Goal: Navigation & Orientation: Understand site structure

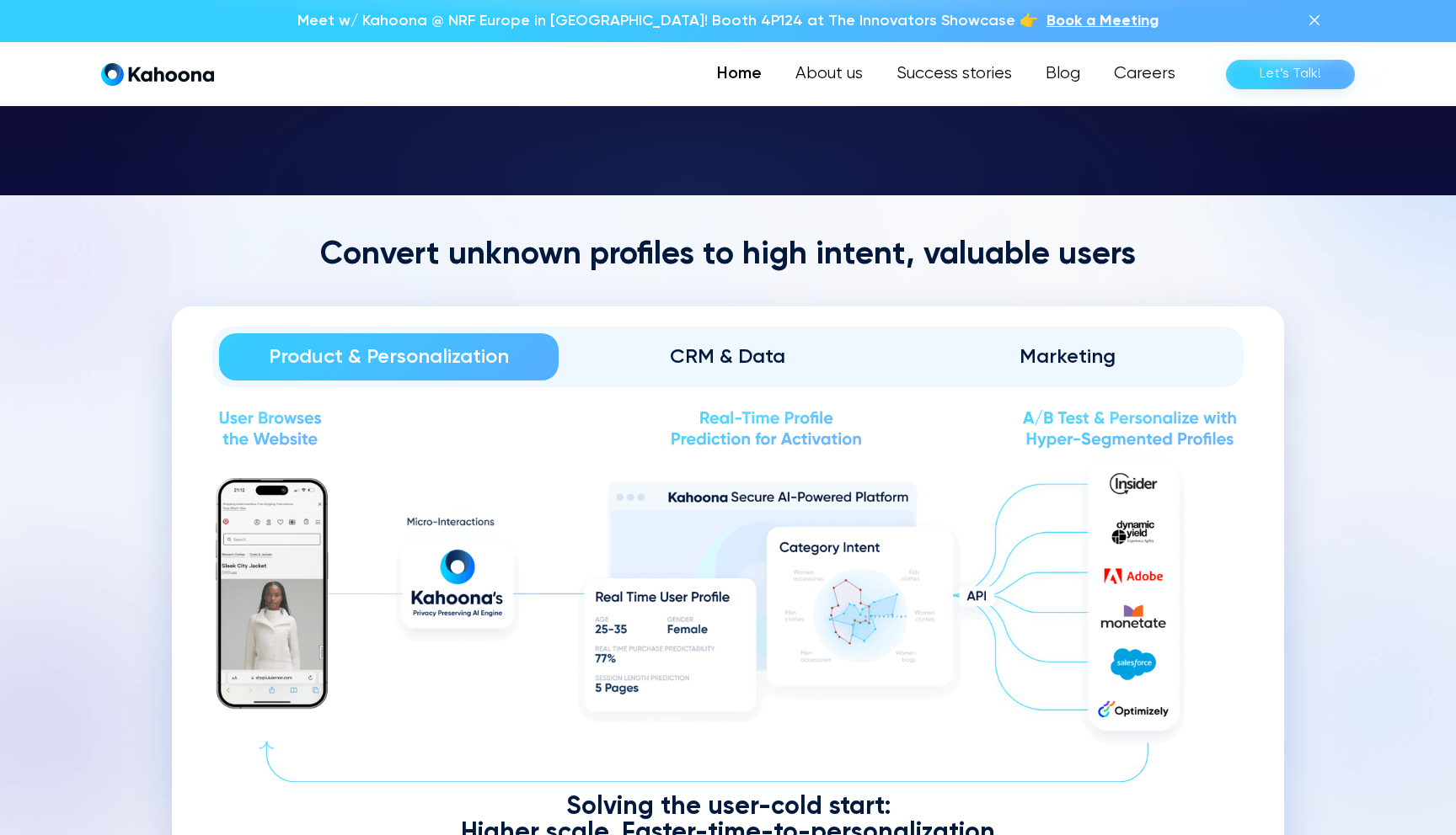
scroll to position [1911, 0]
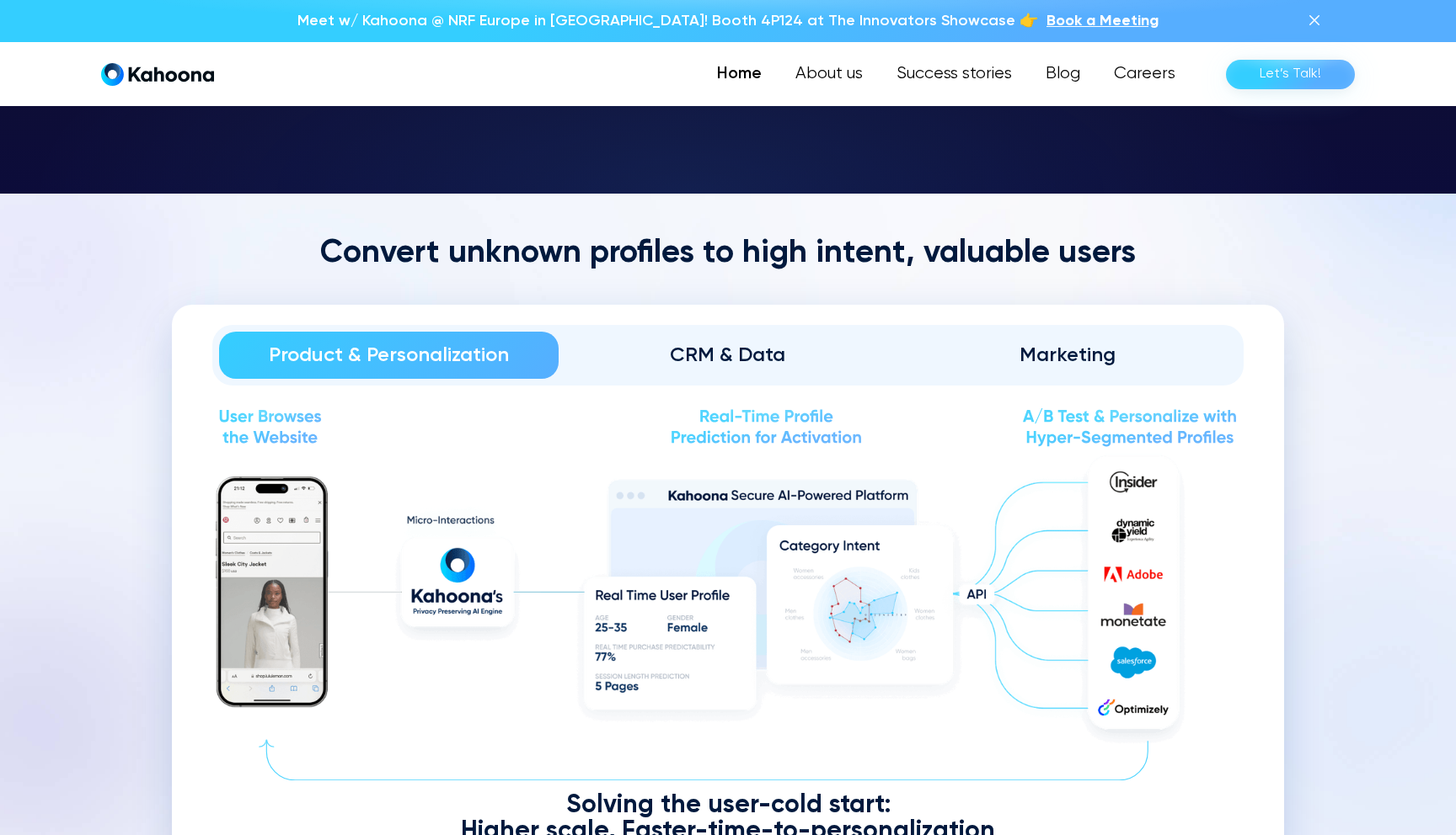
click at [788, 366] on div "CRM & Data" at bounding box center [728, 355] width 292 height 27
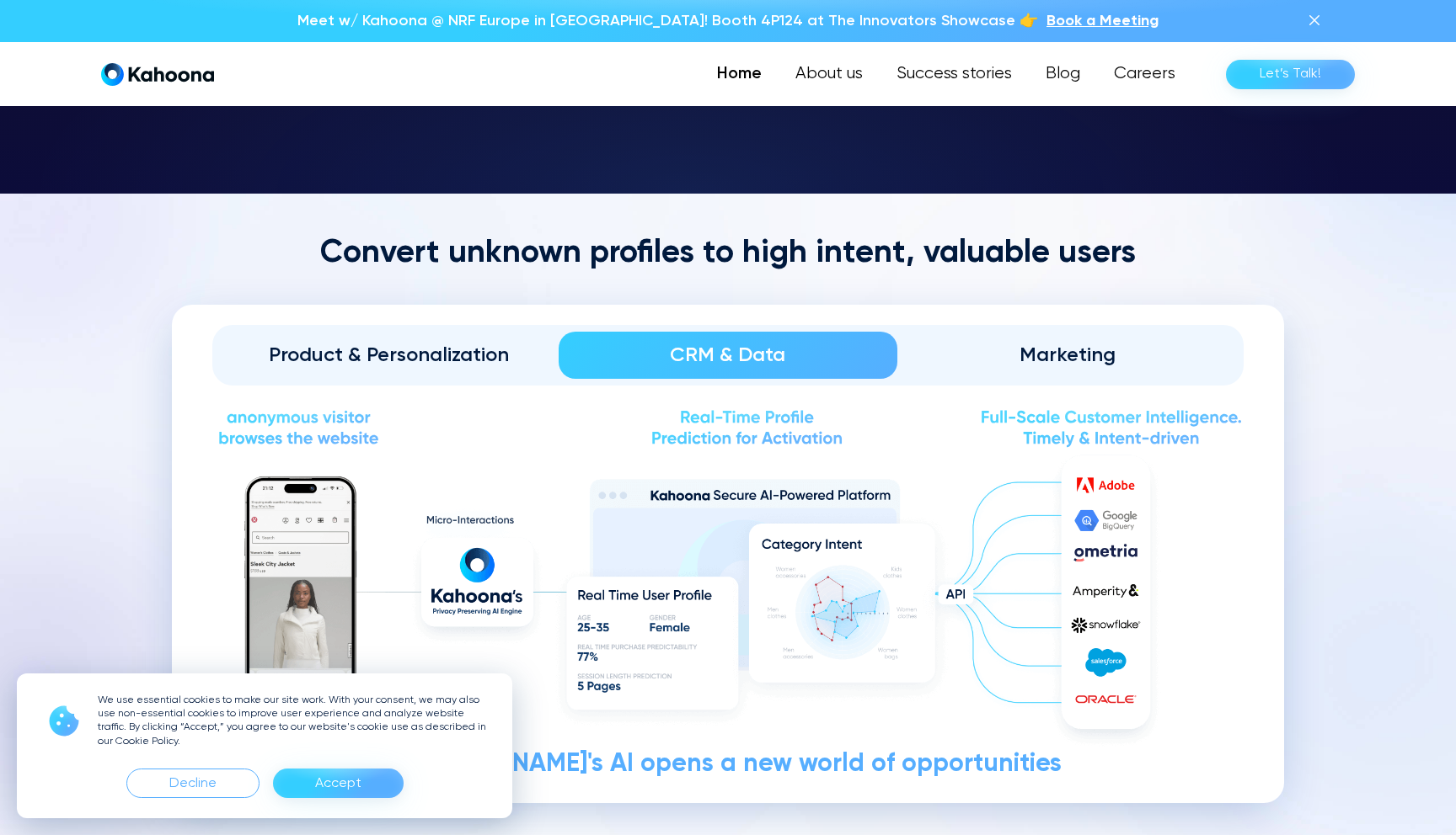
click at [1002, 362] on div "Marketing" at bounding box center [1067, 355] width 292 height 27
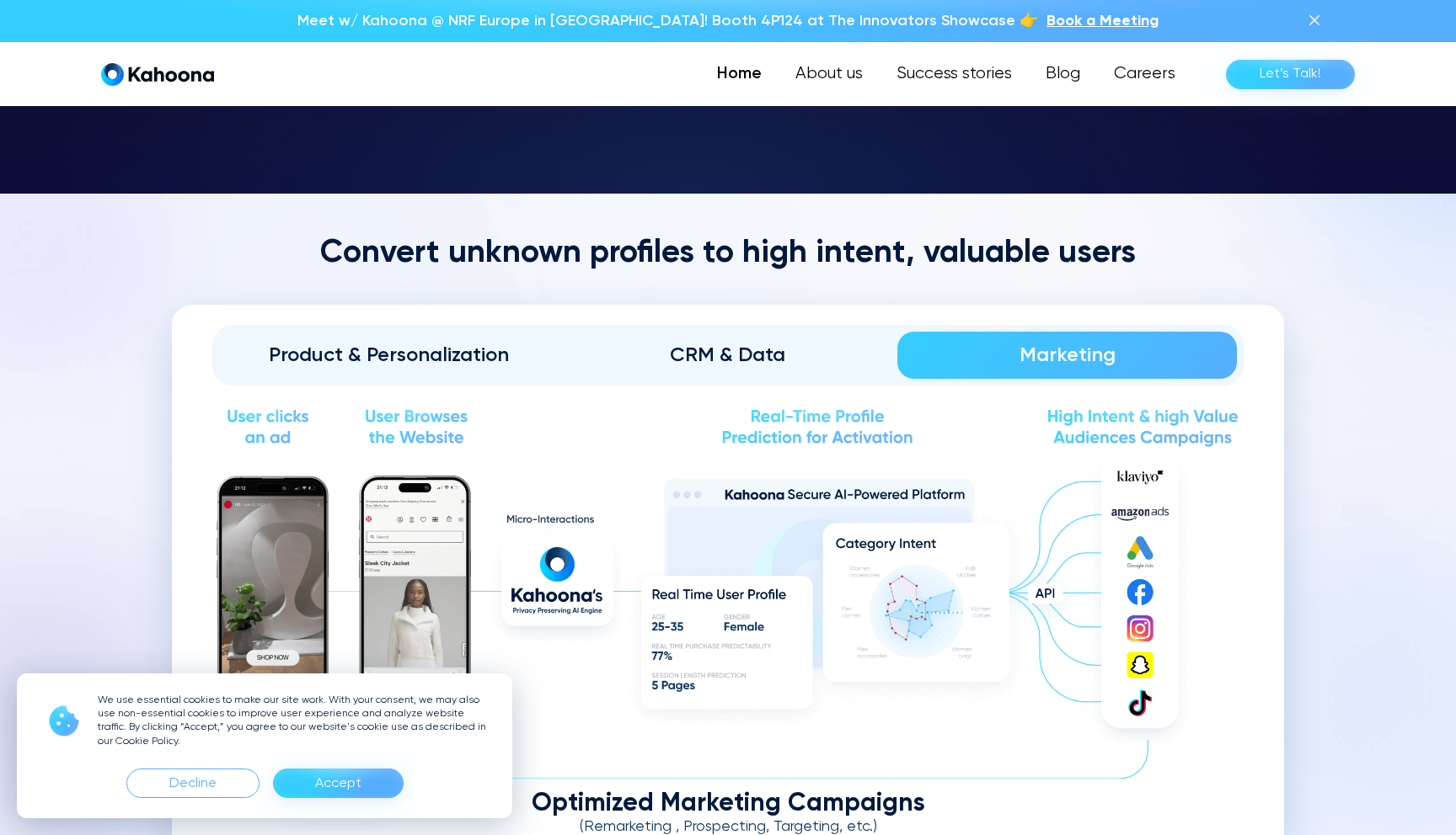
click at [818, 361] on div "CRM & Data" at bounding box center [728, 355] width 292 height 27
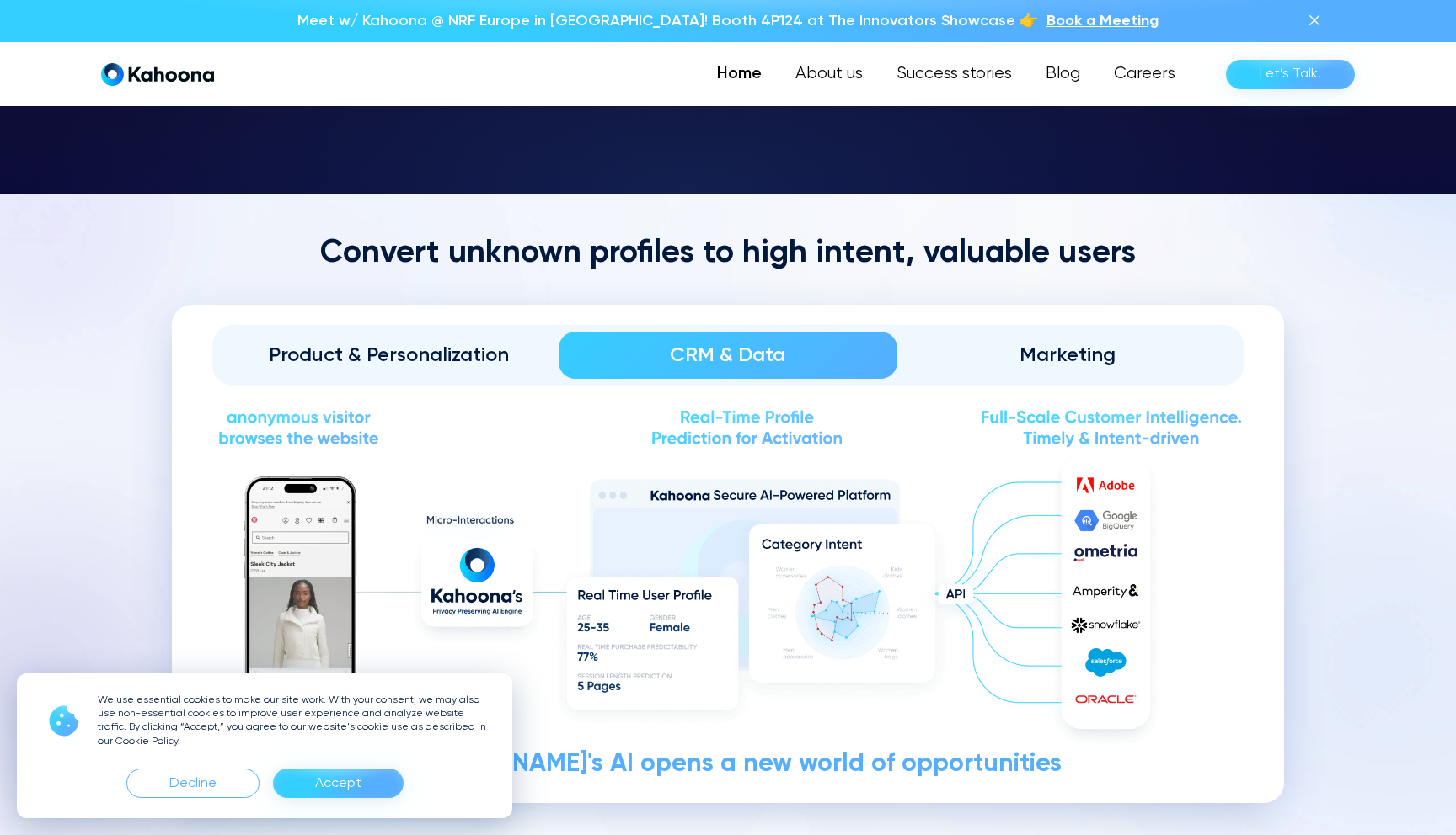
click at [479, 354] on div "Product & Personalization" at bounding box center [388, 355] width 292 height 27
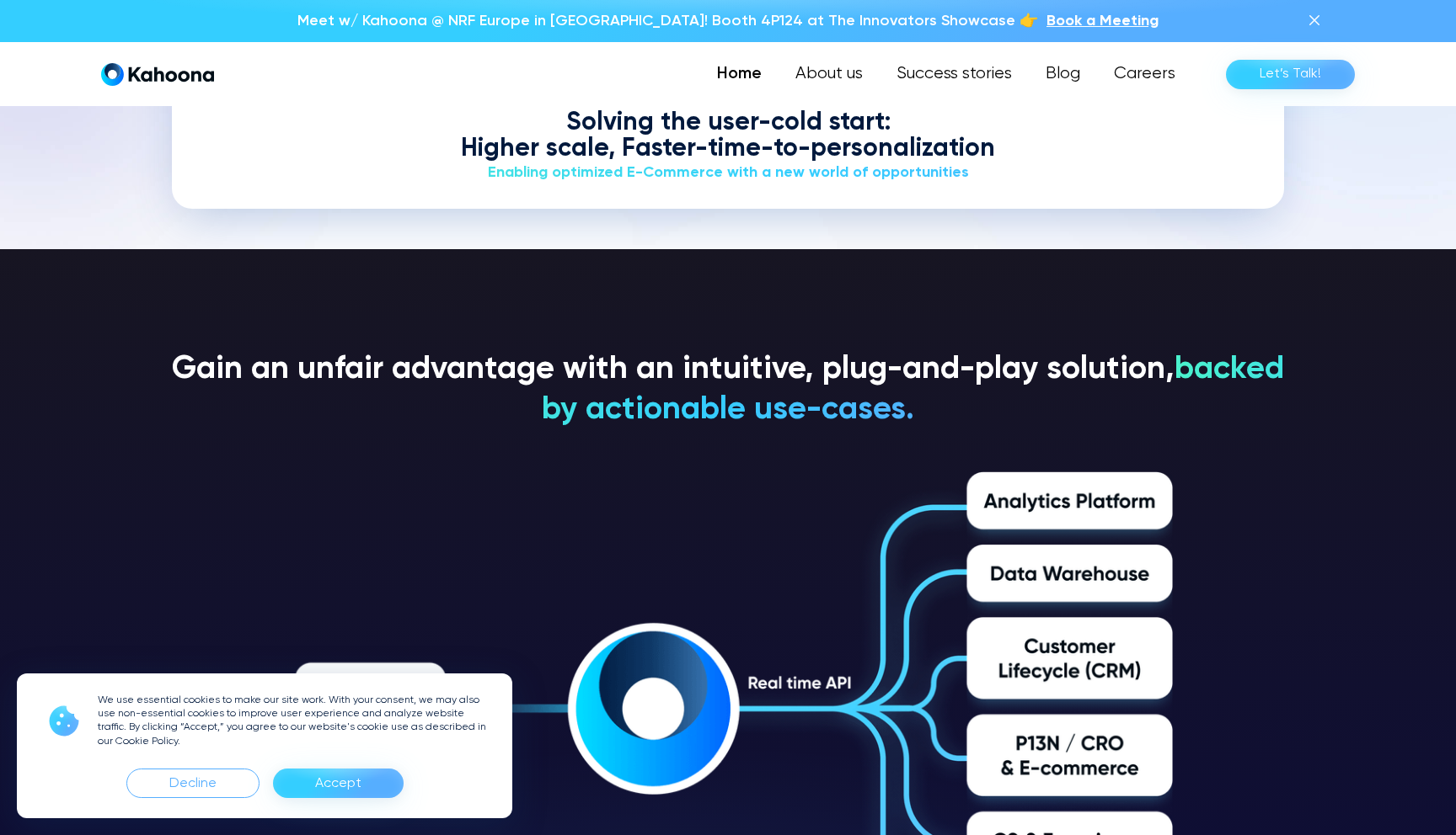
click at [323, 781] on div "Accept" at bounding box center [337, 784] width 46 height 27
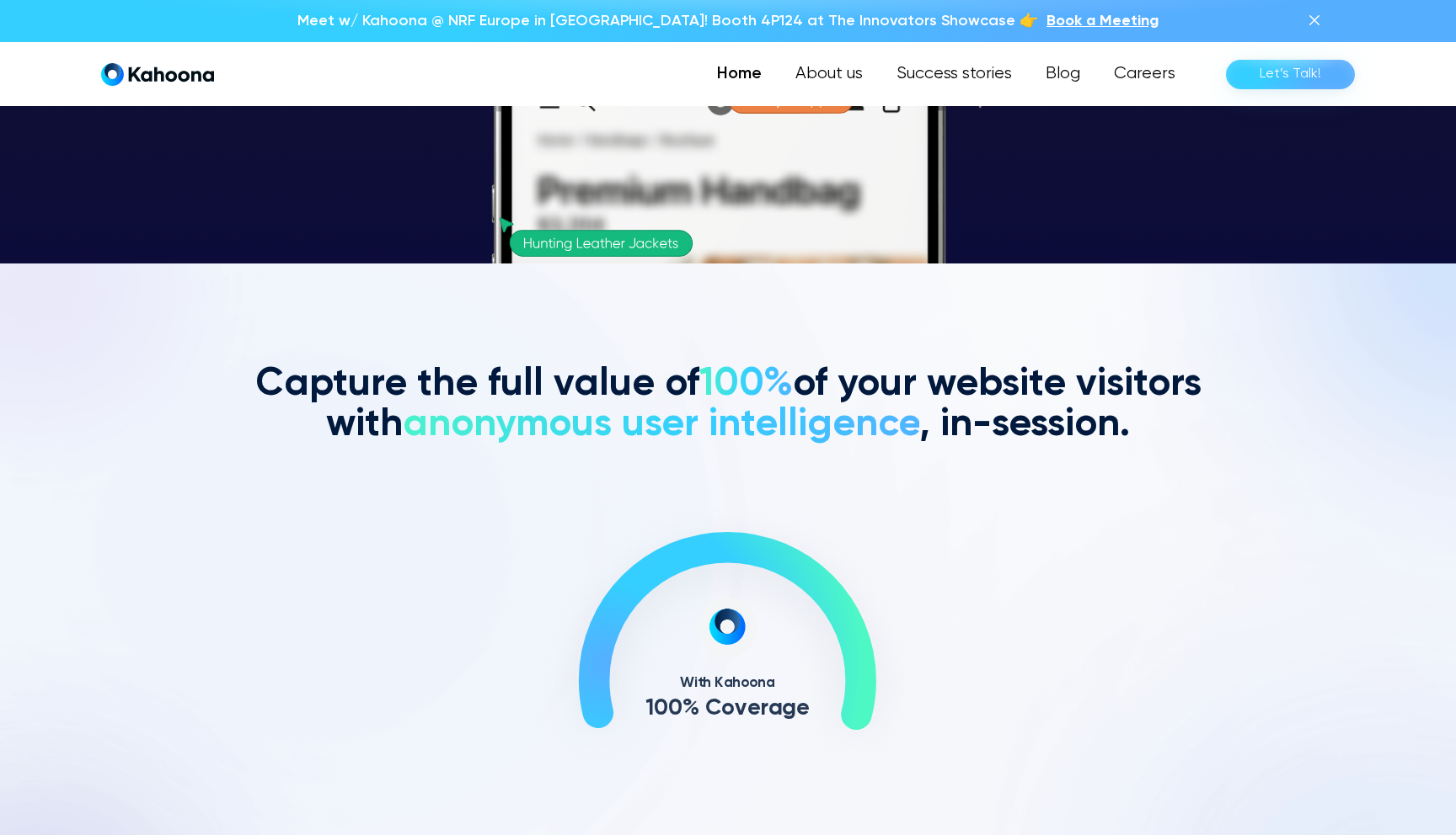
scroll to position [571, 0]
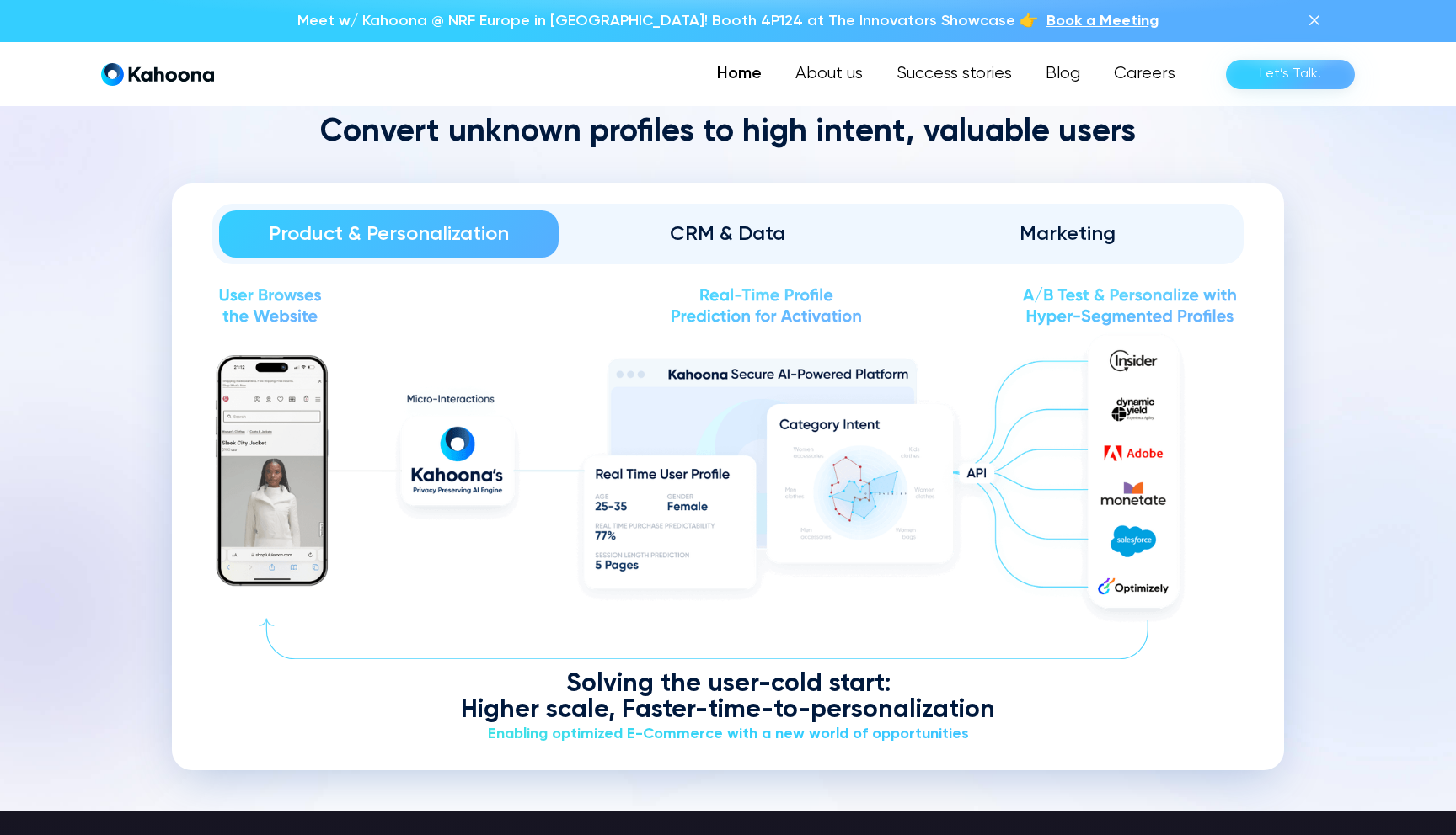
click at [751, 239] on div "CRM & Data" at bounding box center [728, 234] width 292 height 27
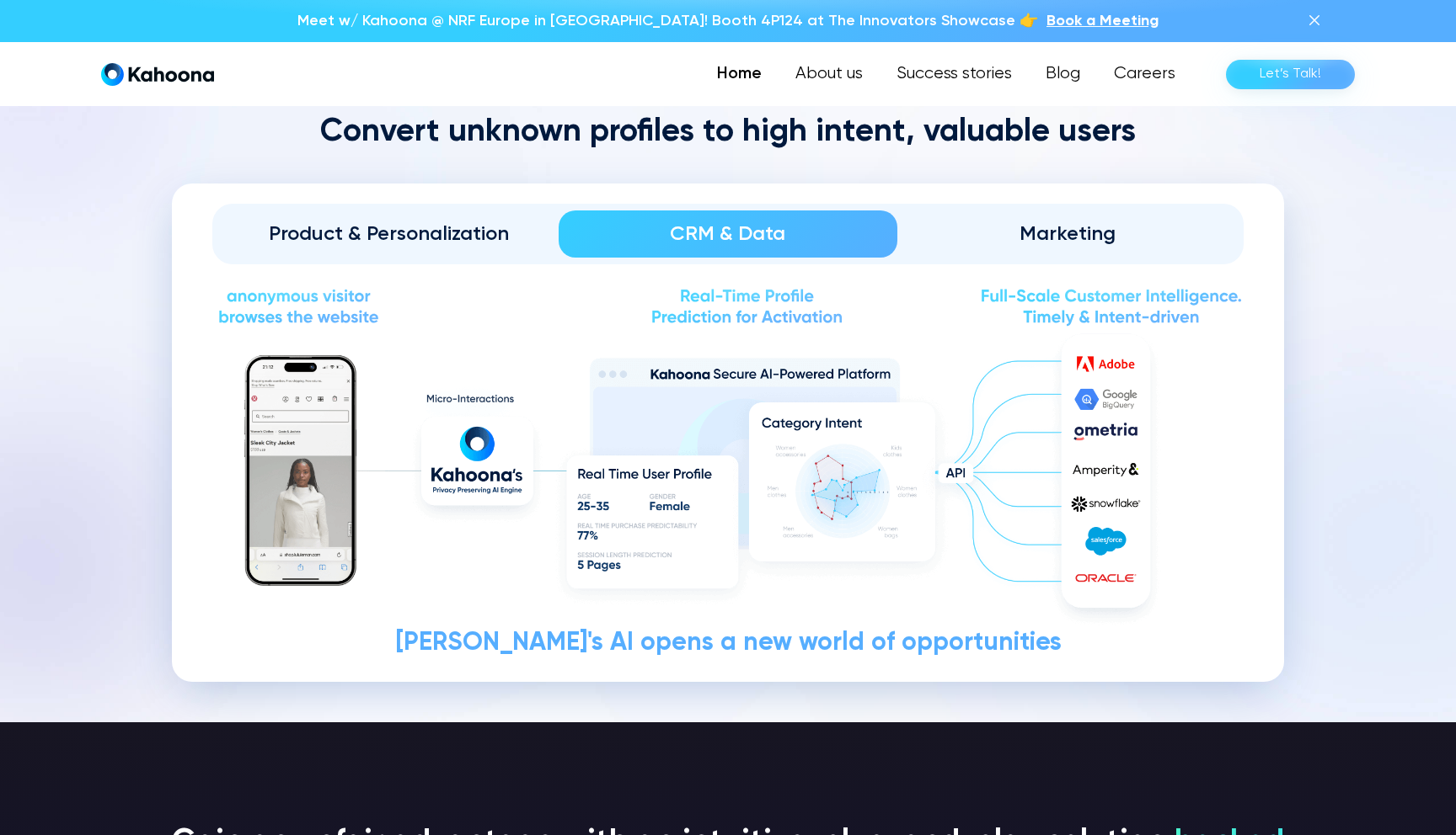
click at [354, 221] on div "Product & Personalization" at bounding box center [388, 234] width 292 height 27
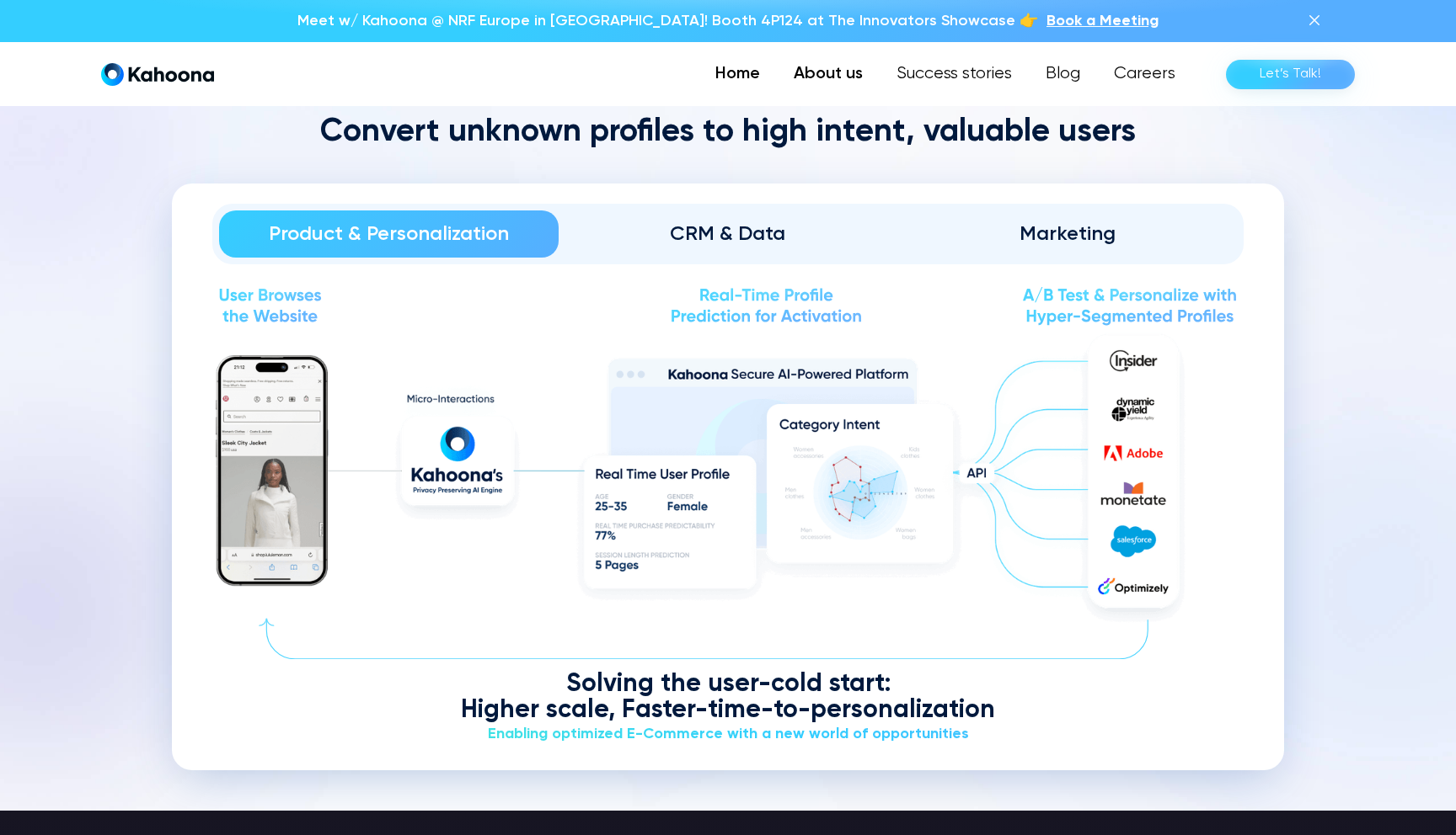
click at [862, 75] on link "About us" at bounding box center [828, 75] width 103 height 34
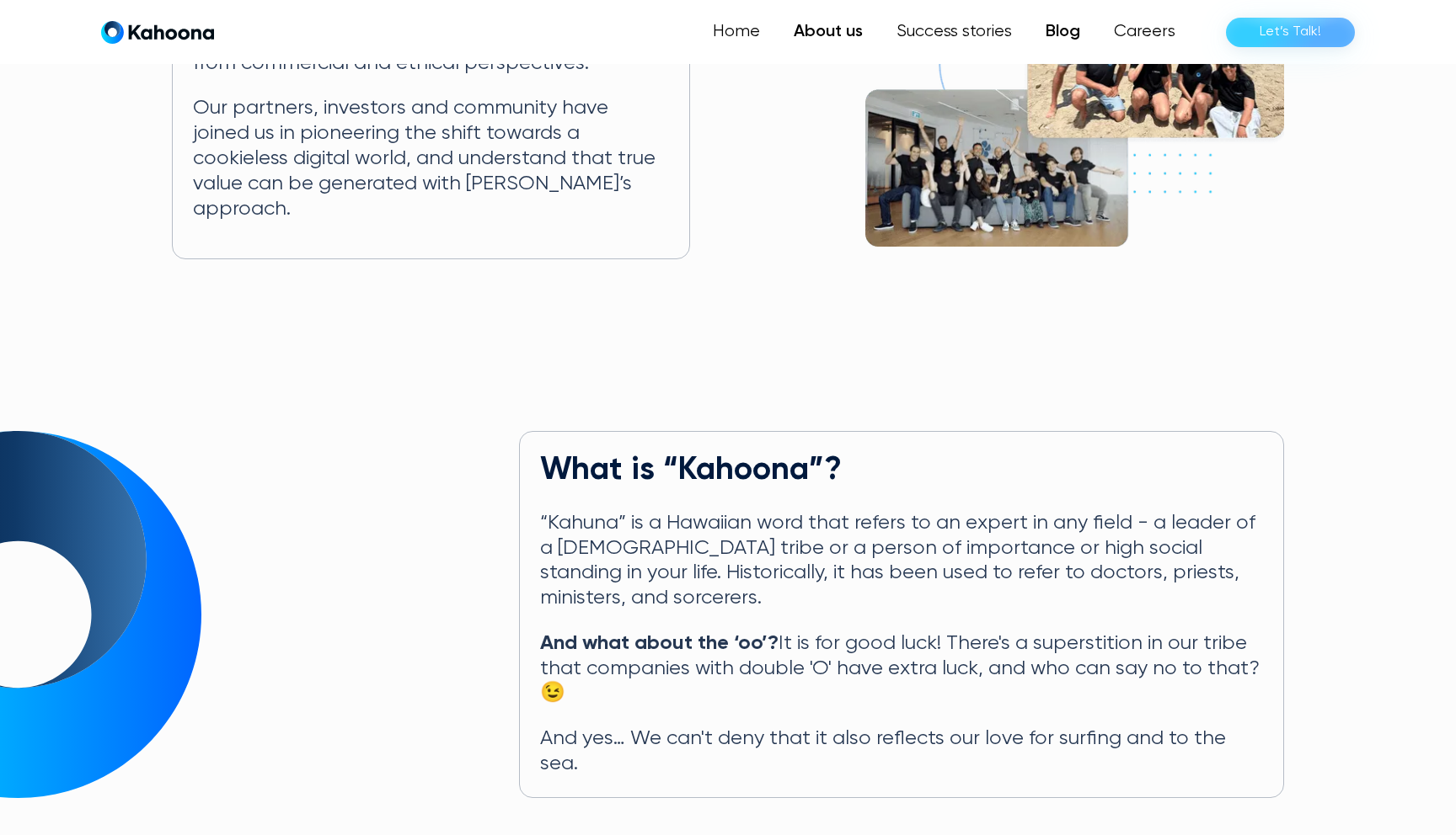
click at [1073, 22] on link "Blog" at bounding box center [1063, 32] width 68 height 34
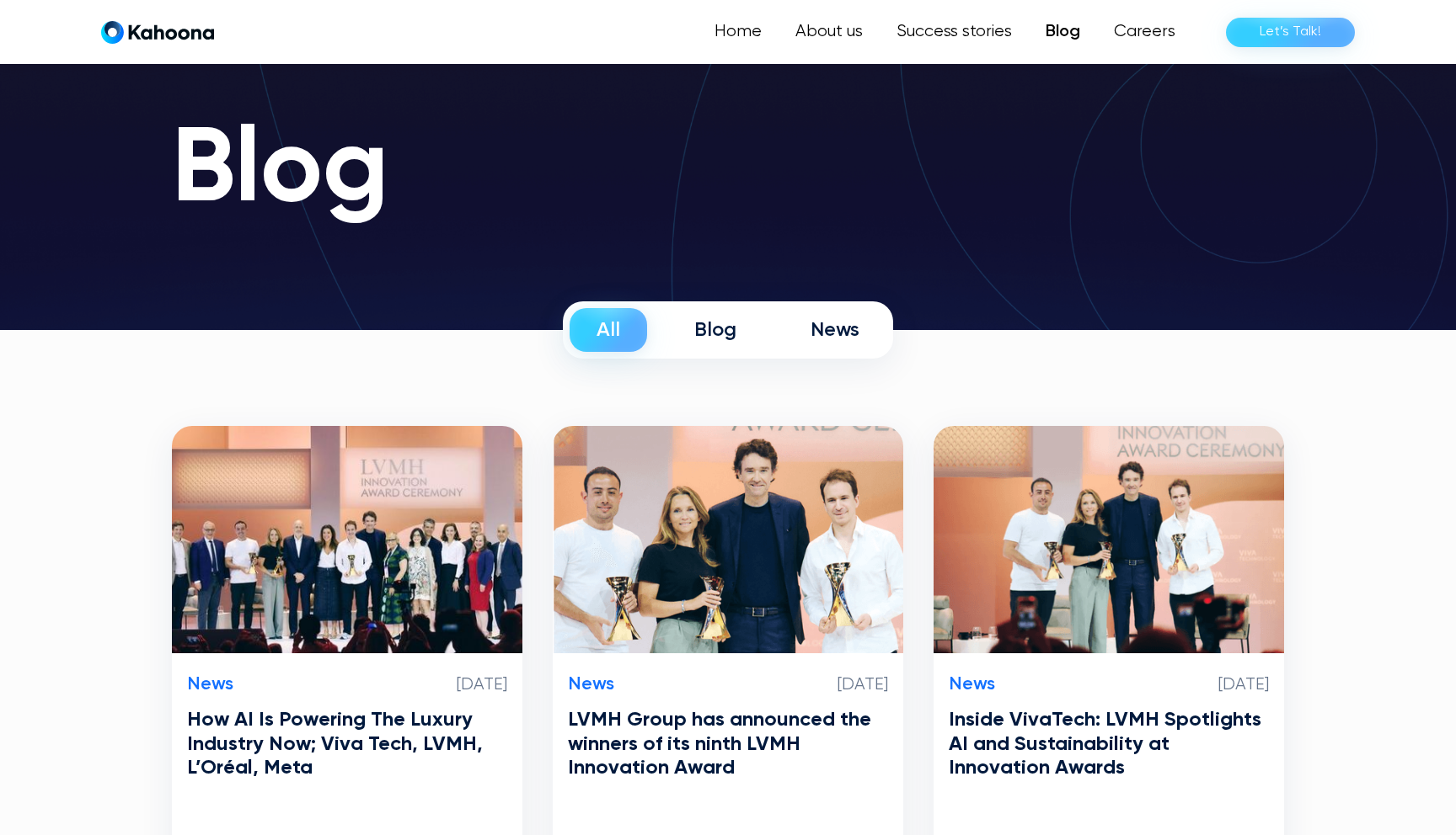
scroll to position [55, 0]
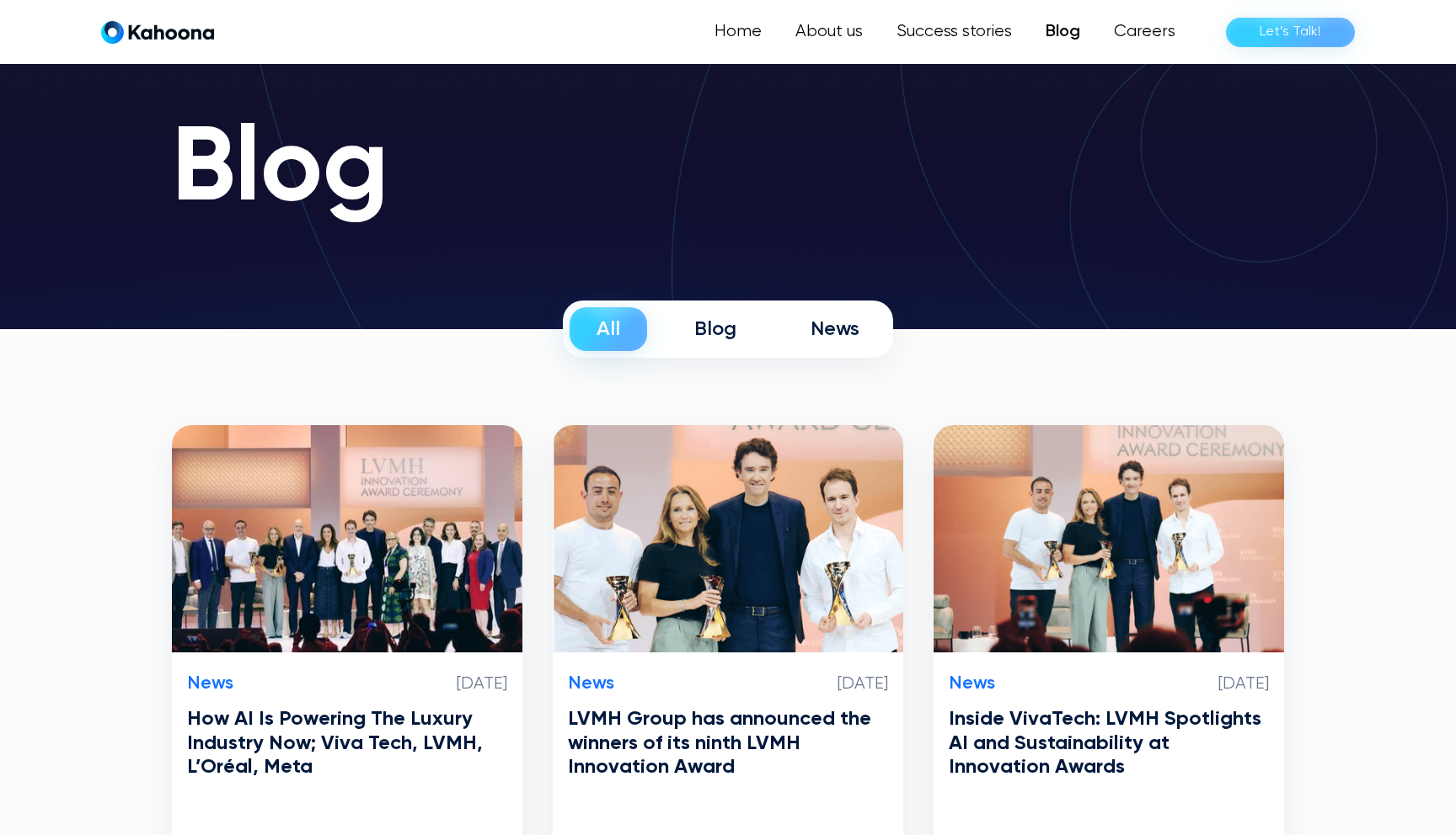
click at [714, 345] on link "Blog" at bounding box center [715, 329] width 96 height 43
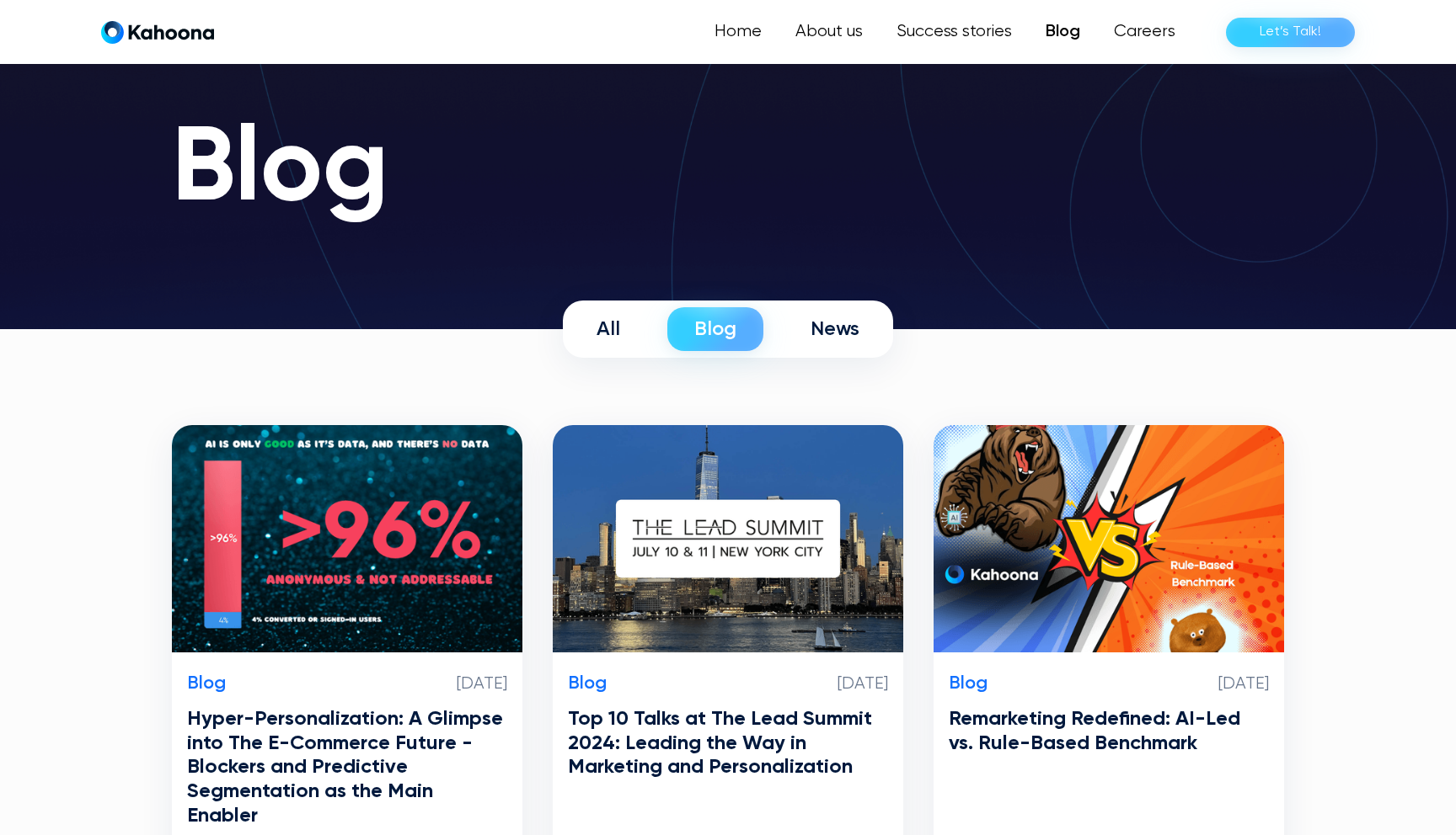
click at [840, 328] on div "News" at bounding box center [835, 329] width 49 height 26
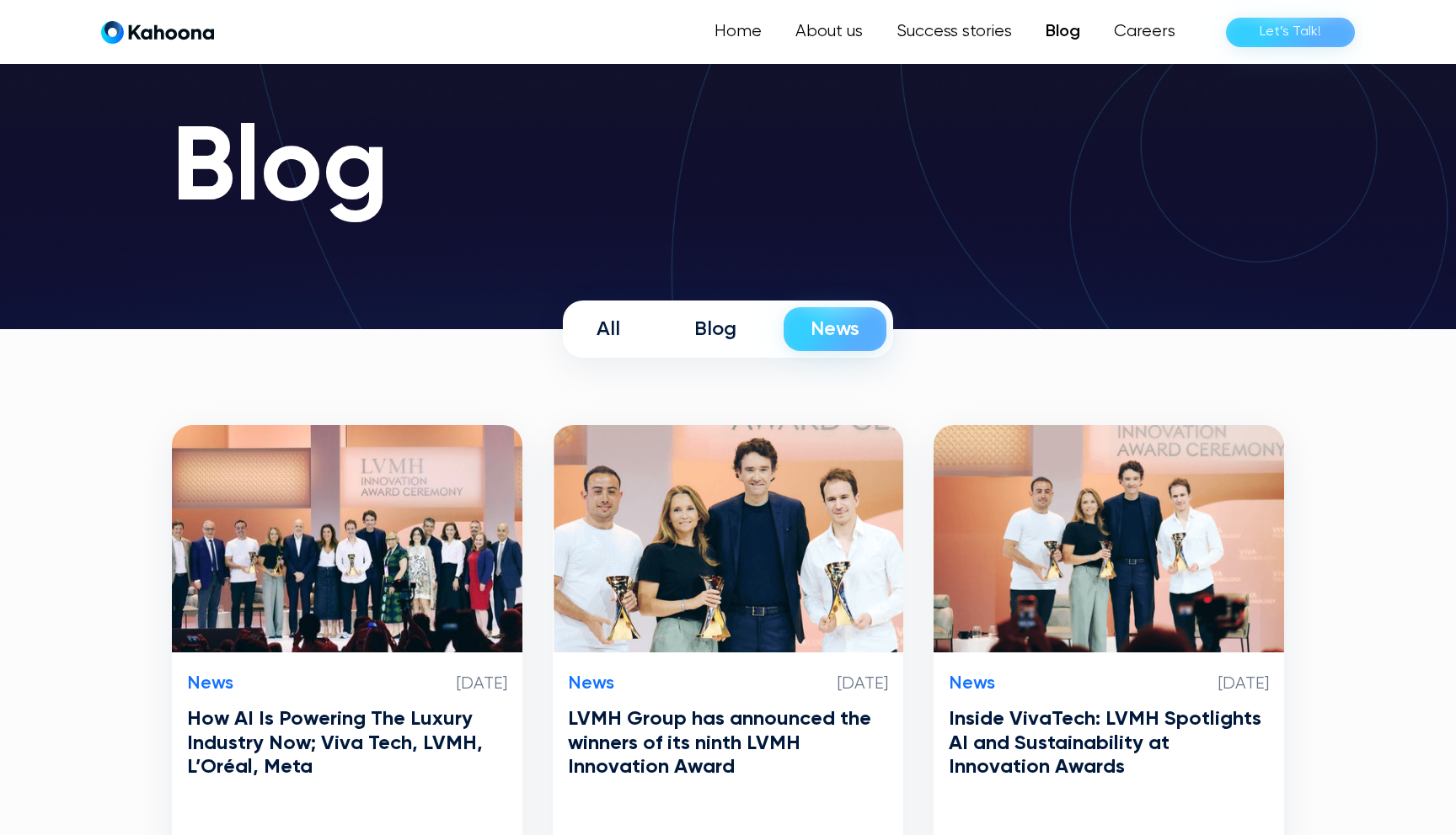
click at [614, 334] on div "All" at bounding box center [608, 329] width 24 height 26
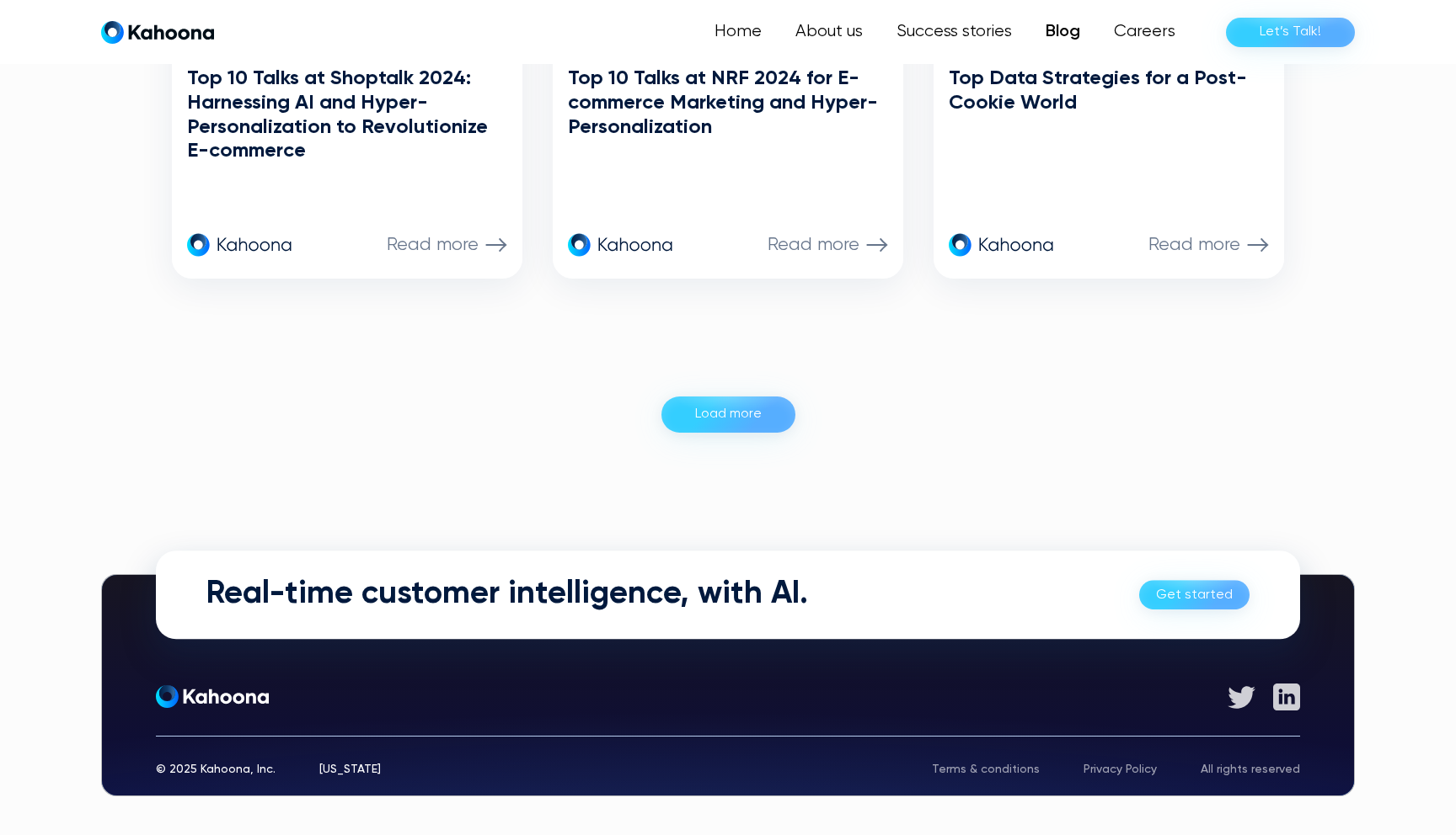
scroll to position [1745, 0]
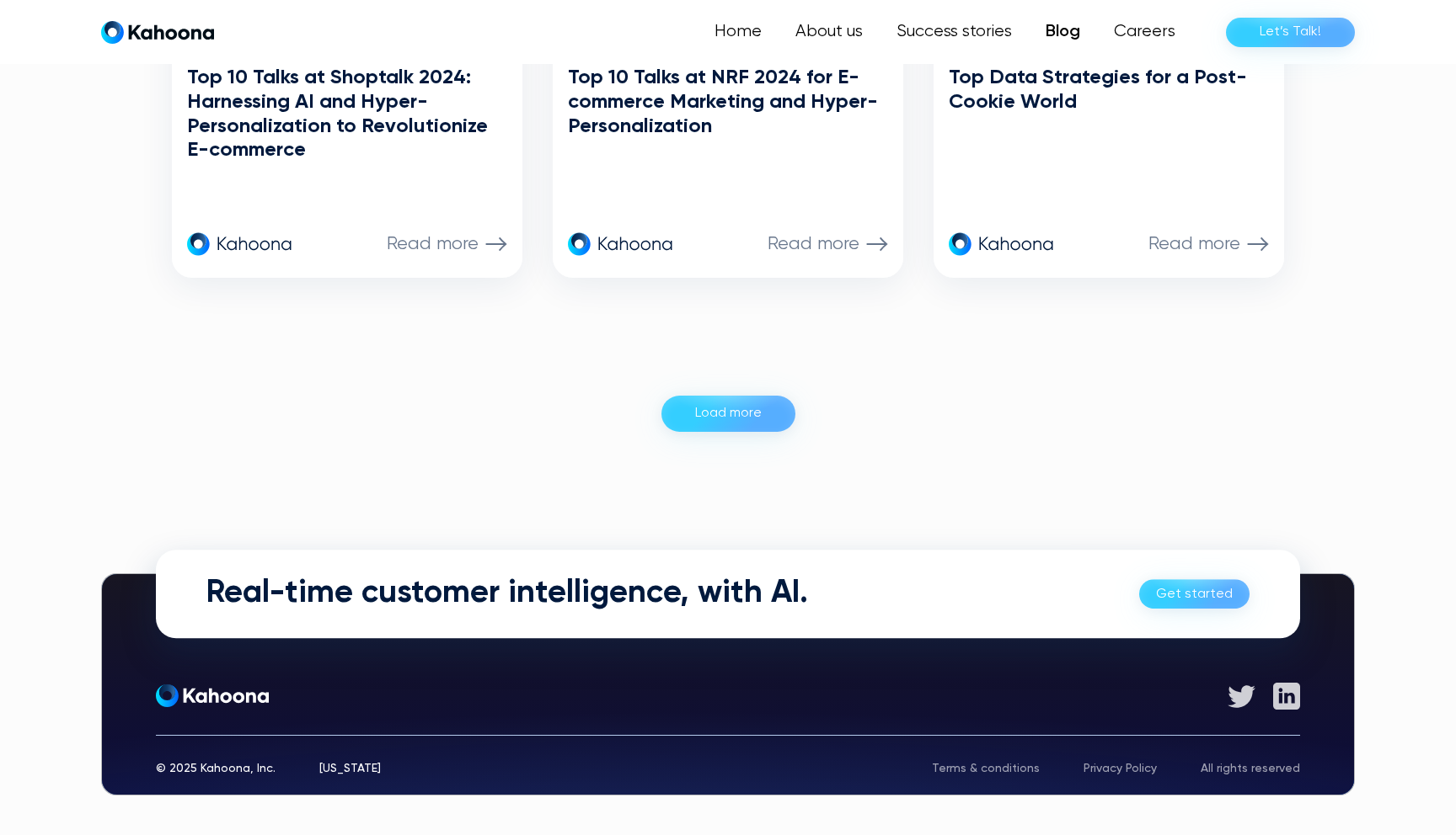
click at [1012, 773] on div "Terms & conditions" at bounding box center [985, 769] width 108 height 11
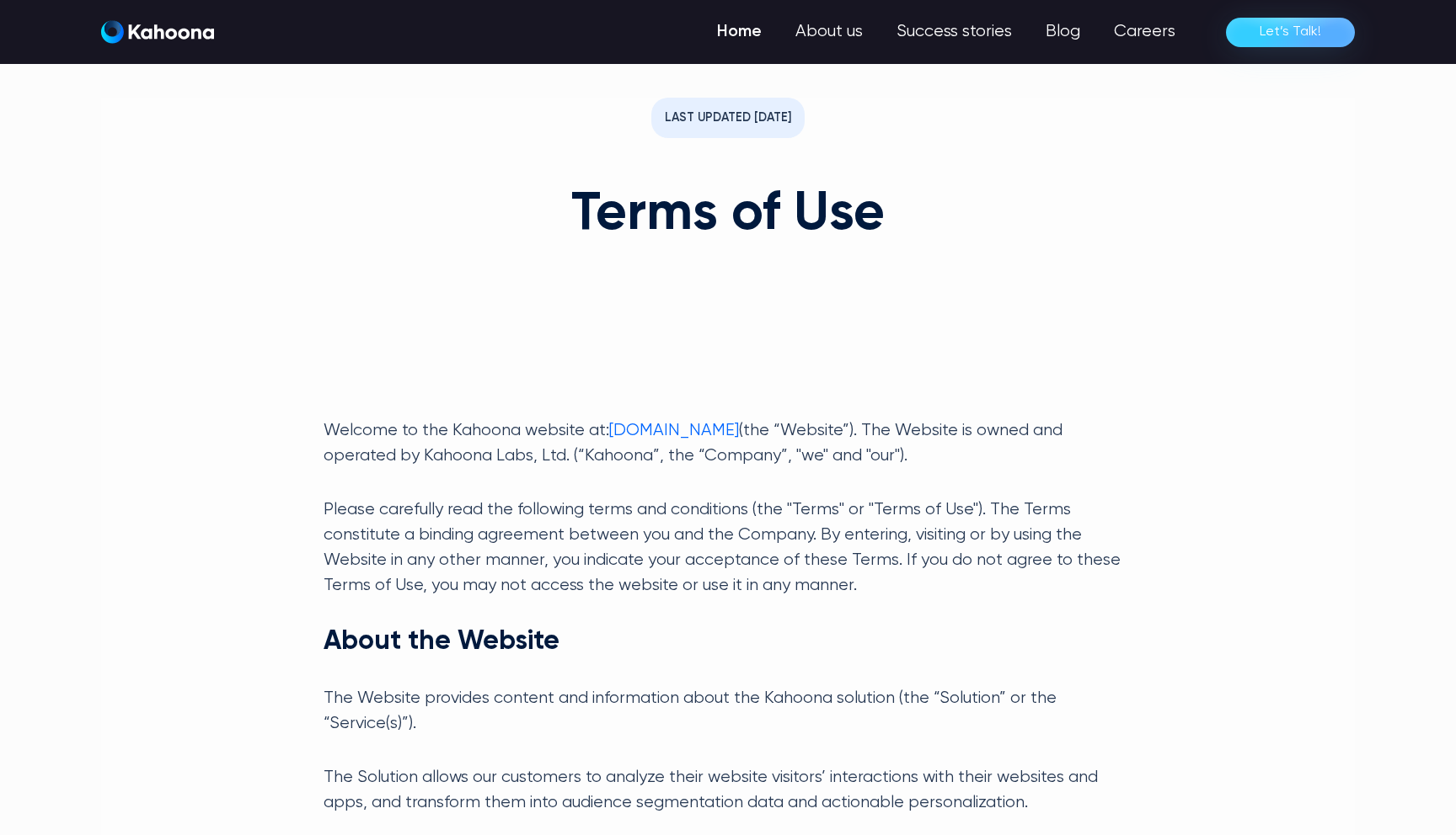
click at [740, 40] on link "Home" at bounding box center [739, 32] width 78 height 34
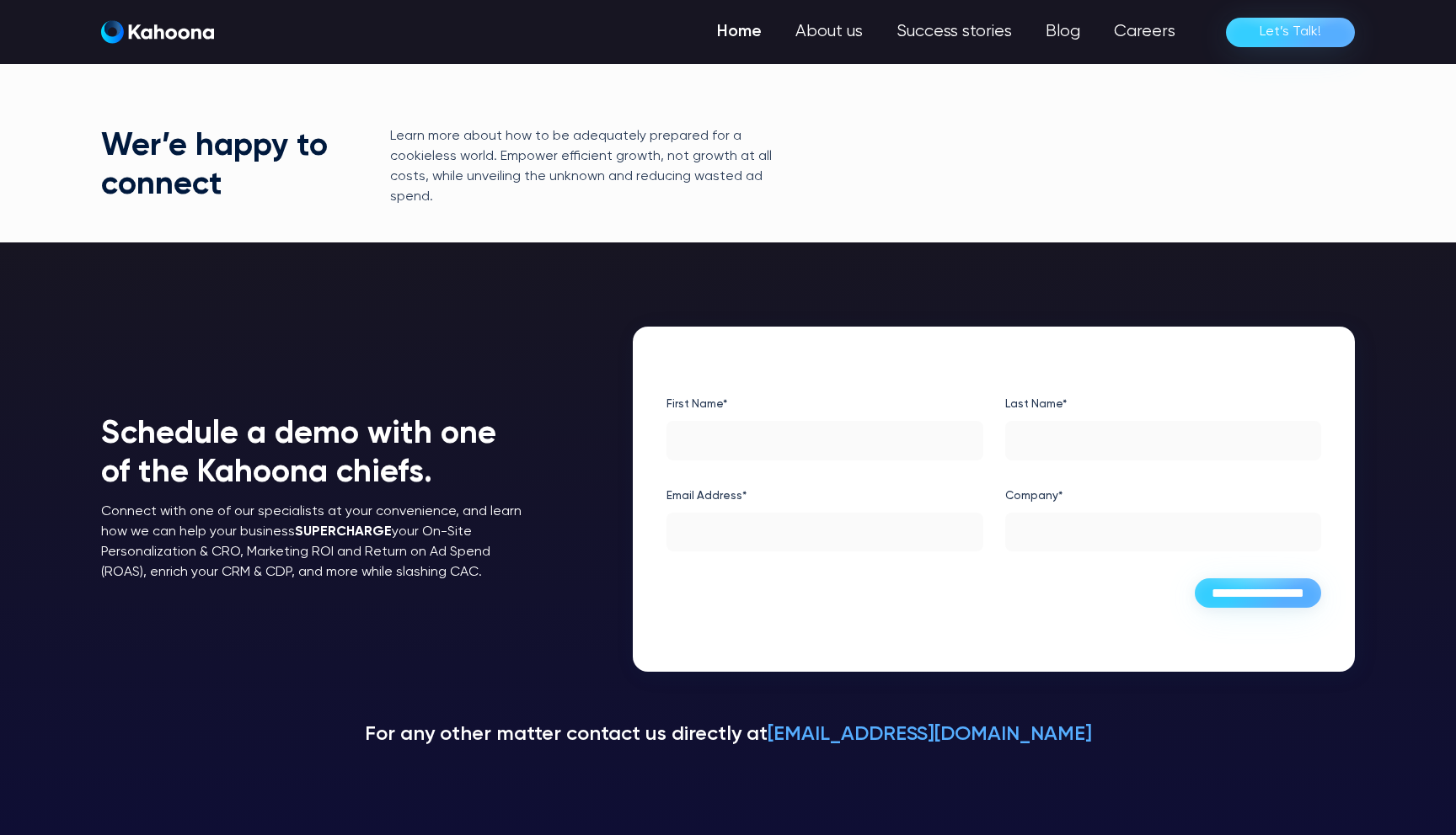
click at [751, 35] on link "Home" at bounding box center [739, 32] width 78 height 34
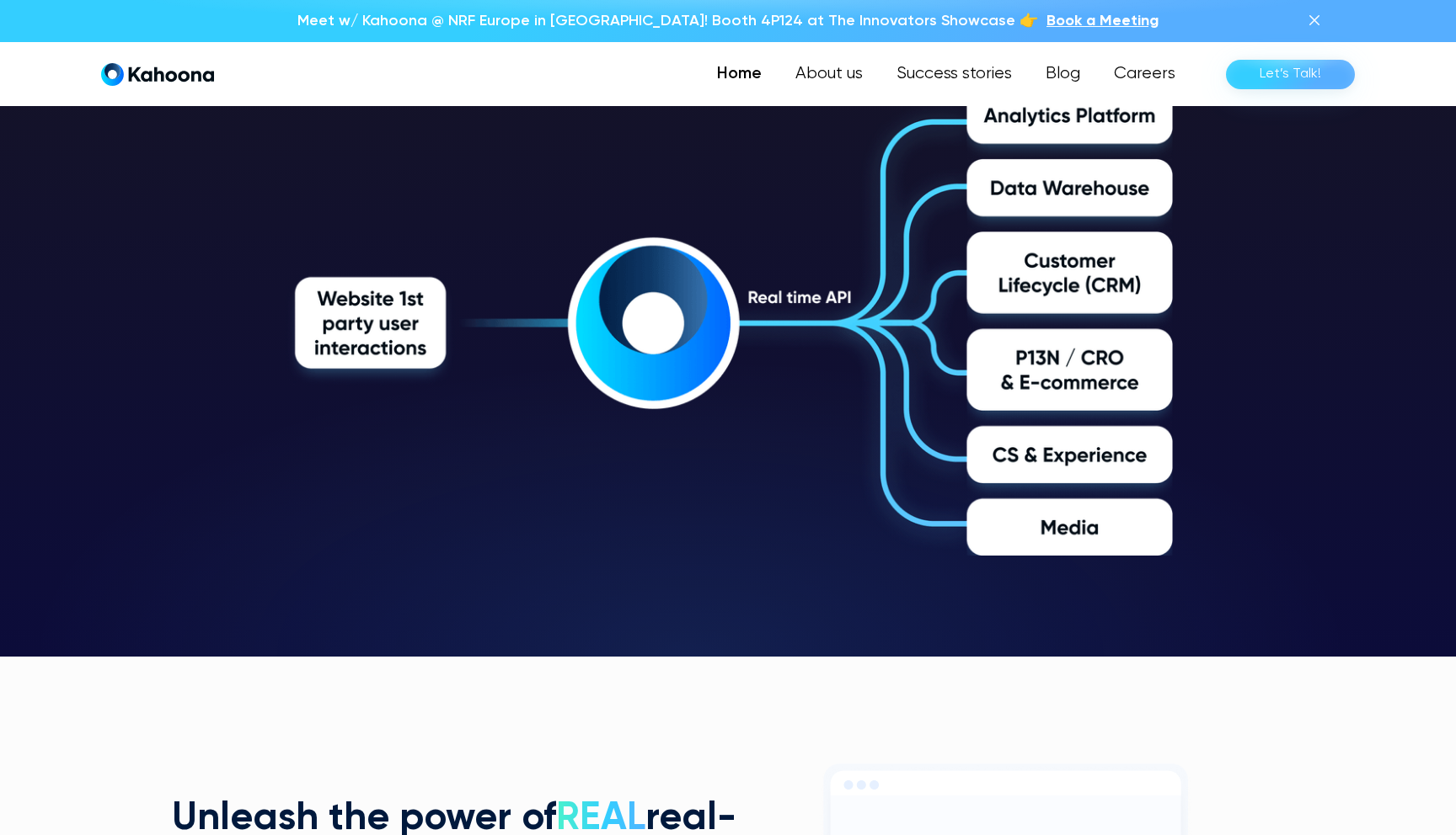
scroll to position [2980, 0]
